Goal: Task Accomplishment & Management: Use online tool/utility

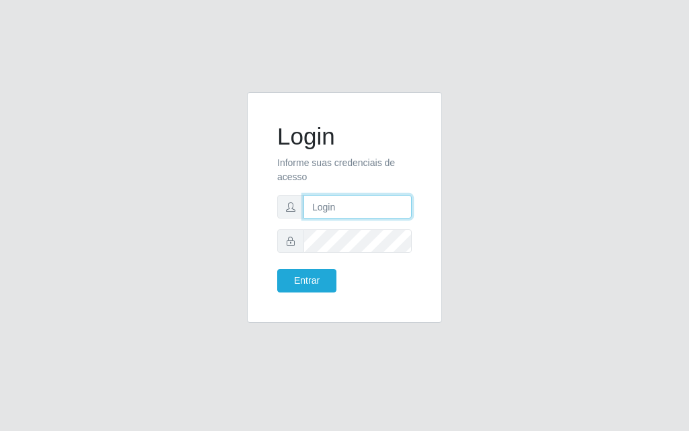
click at [351, 217] on input "text" at bounding box center [357, 207] width 108 height 24
type input "[PERSON_NAME]"
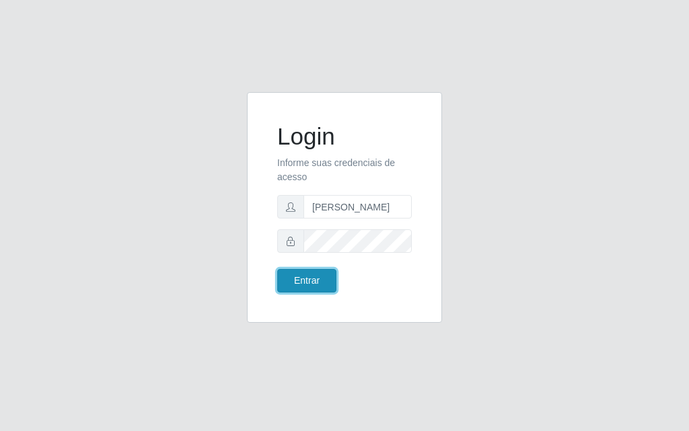
click at [301, 286] on button "Entrar" at bounding box center [306, 281] width 59 height 24
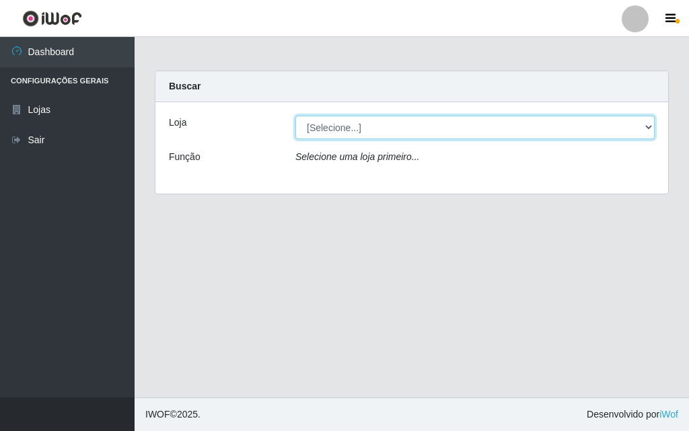
click at [652, 126] on select "[Selecione...] Divino Fogão - [GEOGRAPHIC_DATA]" at bounding box center [474, 128] width 359 height 24
select select "499"
click at [295, 116] on select "[Selecione...] Divino Fogão - [GEOGRAPHIC_DATA]" at bounding box center [474, 128] width 359 height 24
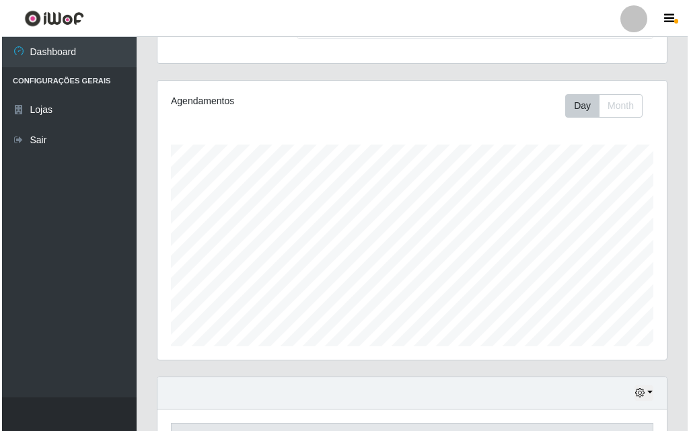
scroll to position [403, 0]
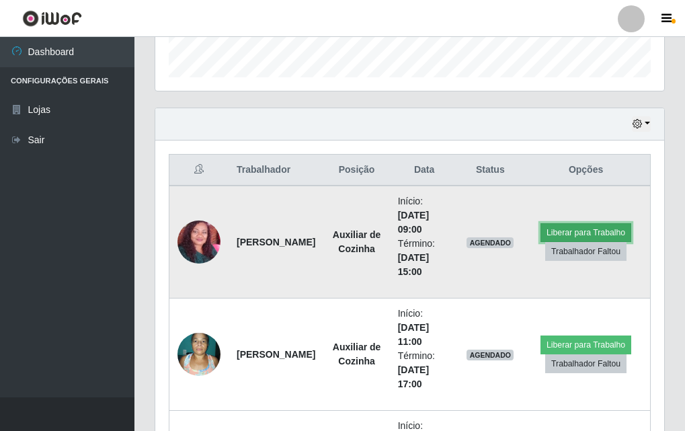
click at [593, 229] on button "Liberar para Trabalho" at bounding box center [586, 232] width 91 height 19
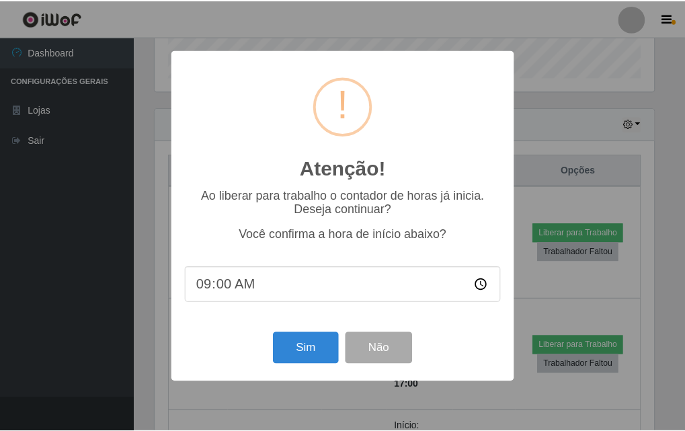
scroll to position [279, 502]
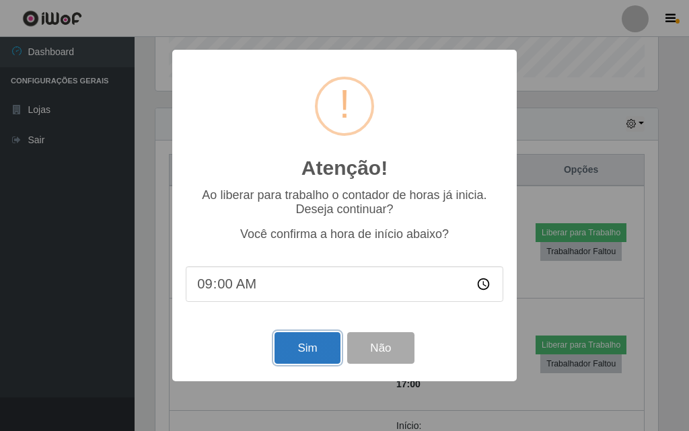
drag, startPoint x: 299, startPoint y: 348, endPoint x: 302, endPoint y: 336, distance: 12.4
click at [302, 338] on button "Sim" at bounding box center [306, 348] width 65 height 32
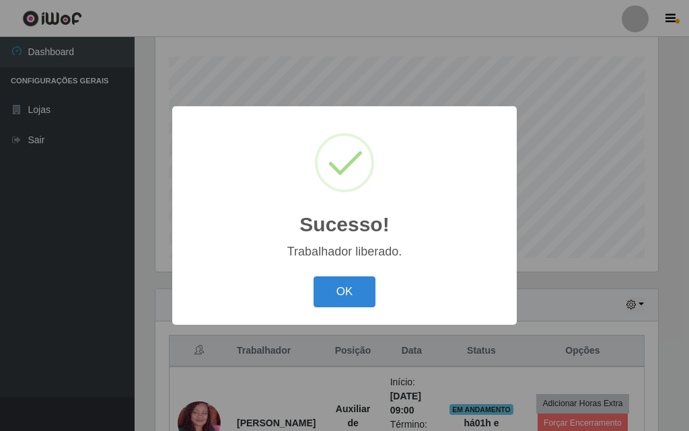
drag, startPoint x: 338, startPoint y: 288, endPoint x: 340, endPoint y: 271, distance: 17.7
click at [338, 288] on button "OK" at bounding box center [344, 292] width 63 height 32
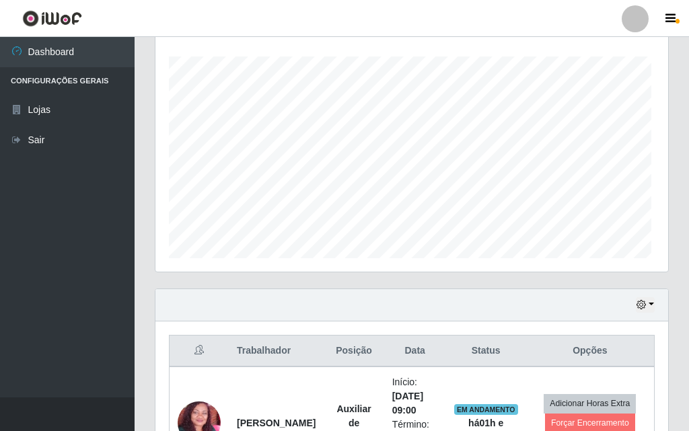
scroll to position [279, 509]
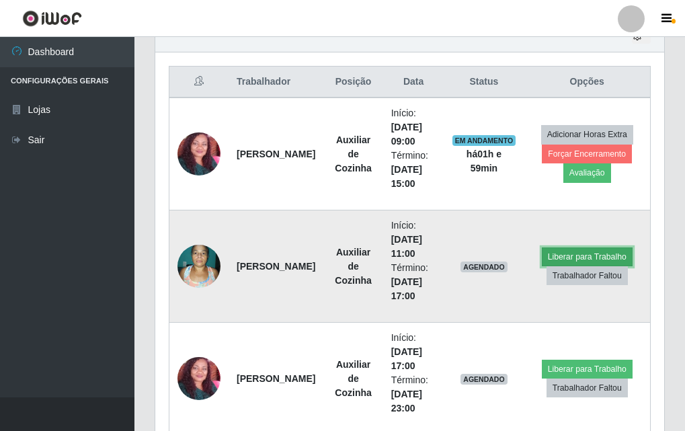
click at [594, 251] on button "Liberar para Trabalho" at bounding box center [587, 256] width 91 height 19
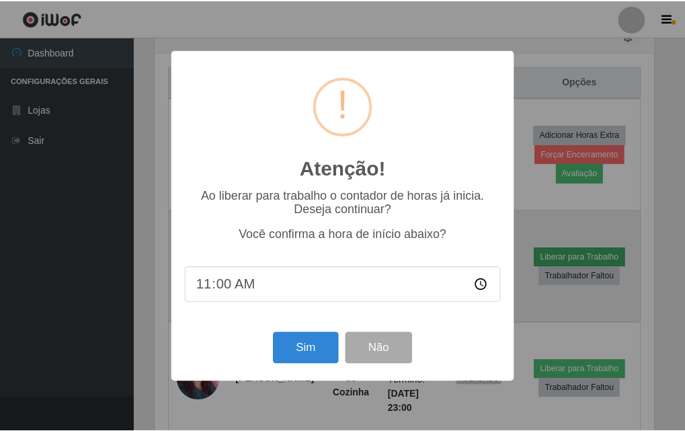
scroll to position [279, 502]
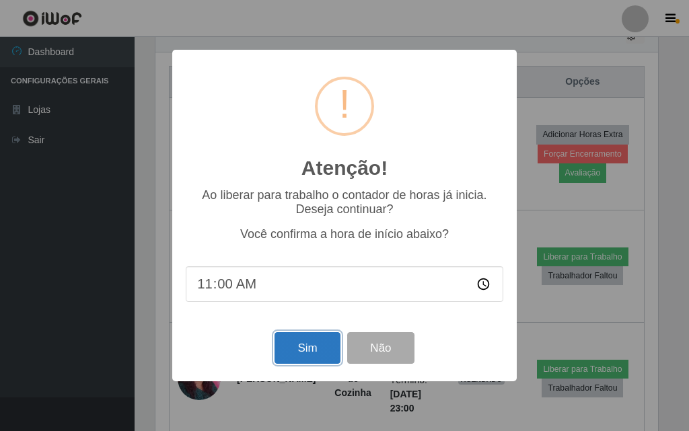
click at [307, 343] on button "Sim" at bounding box center [306, 348] width 65 height 32
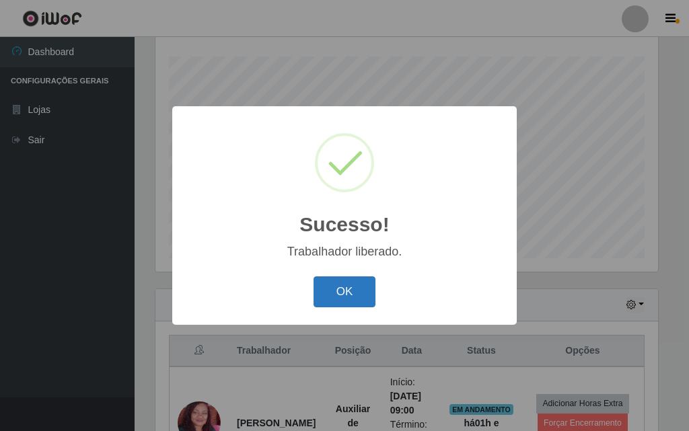
click at [326, 288] on button "OK" at bounding box center [344, 292] width 63 height 32
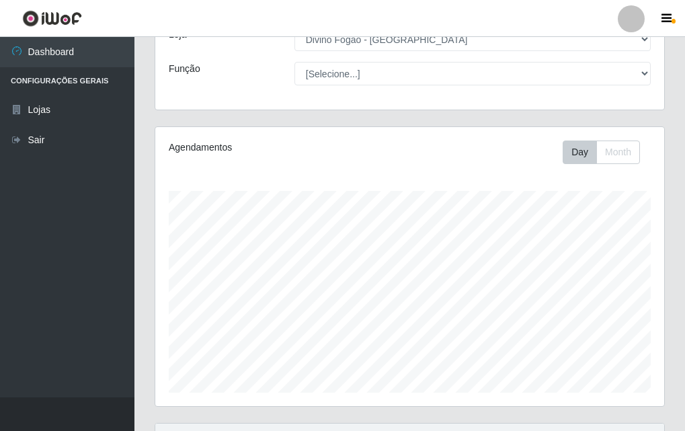
scroll to position [21, 0]
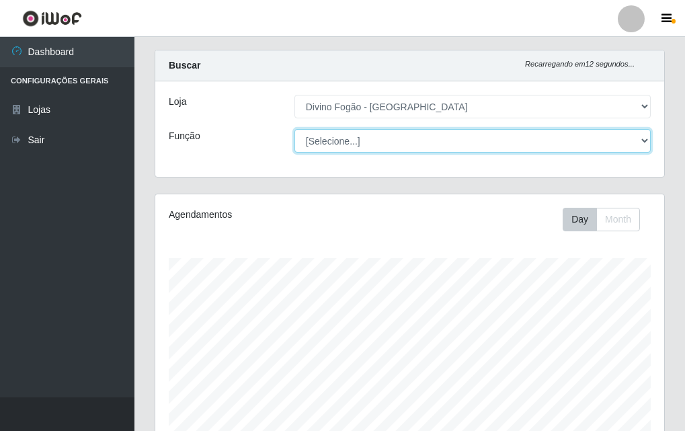
click at [325, 137] on select "[Selecione...] ASG ASG + ASG ++ Auxiliar de Cozinha Auxiliar de Cozinha + Auxil…" at bounding box center [473, 141] width 356 height 24
click at [295, 129] on select "[Selecione...] ASG ASG + ASG ++ Auxiliar de Cozinha Auxiliar de Cozinha + Auxil…" at bounding box center [473, 141] width 356 height 24
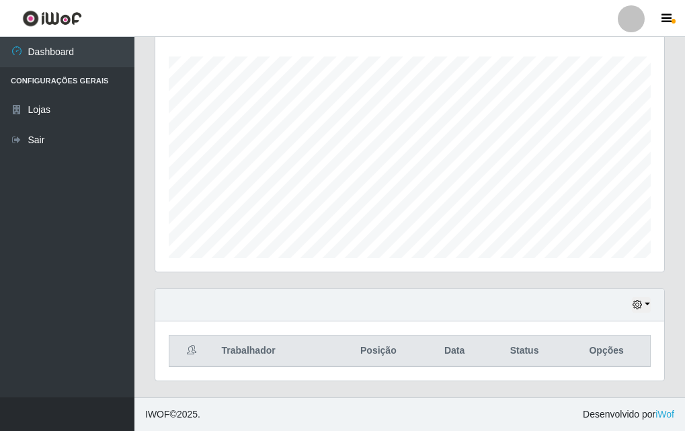
scroll to position [0, 0]
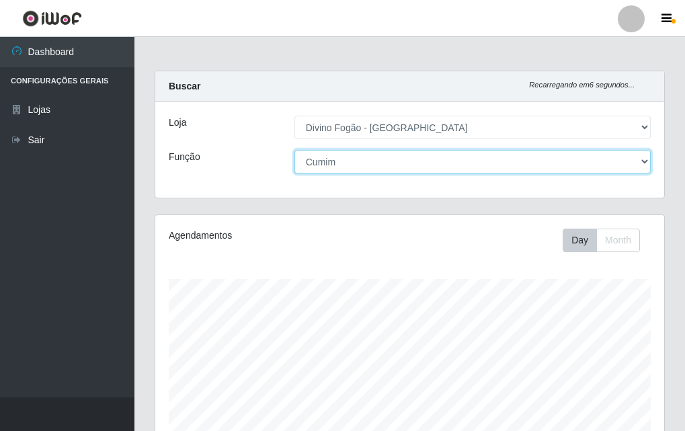
click at [428, 170] on select "[Selecione...] ASG ASG + ASG ++ Auxiliar de Cozinha Auxiliar de Cozinha + Auxil…" at bounding box center [473, 162] width 356 height 24
select select "9"
click at [295, 150] on select "[Selecione...] ASG ASG + ASG ++ Auxiliar de Cozinha Auxiliar de Cozinha + Auxil…" at bounding box center [473, 162] width 356 height 24
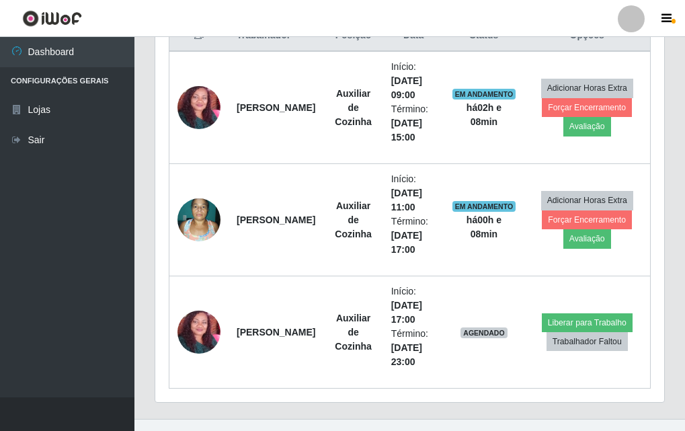
scroll to position [403, 0]
